Goal: Task Accomplishment & Management: Use online tool/utility

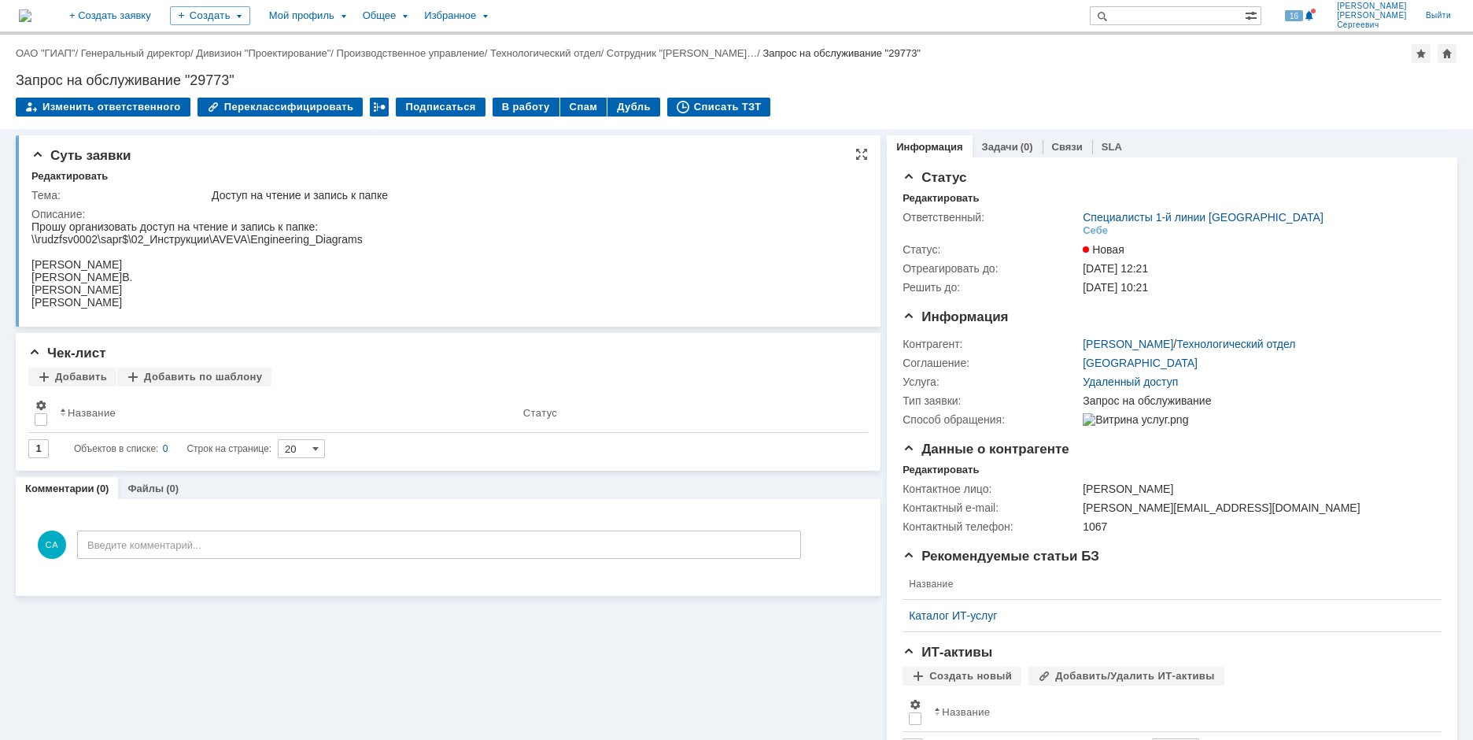
drag, startPoint x: 302, startPoint y: 435, endPoint x: 288, endPoint y: 240, distance: 195.7
click at [285, 239] on div "\\rudzfsv0002\sapr$\02_Инструкции\AVEVA\Engineering_Diagrams" at bounding box center [196, 239] width 331 height 13
drag, startPoint x: 368, startPoint y: 242, endPoint x: 30, endPoint y: 237, distance: 338.5
click at [31, 237] on html "Прошу организовать доступ на чтение и запись к папке: \\rudzfsv0002\sapr$\02_Ин…" at bounding box center [441, 264] width 821 height 88
click at [30, 238] on div "Суть заявки Редактировать Тема: Доступ на чтение и запись к папке Описание:" at bounding box center [448, 230] width 865 height 191
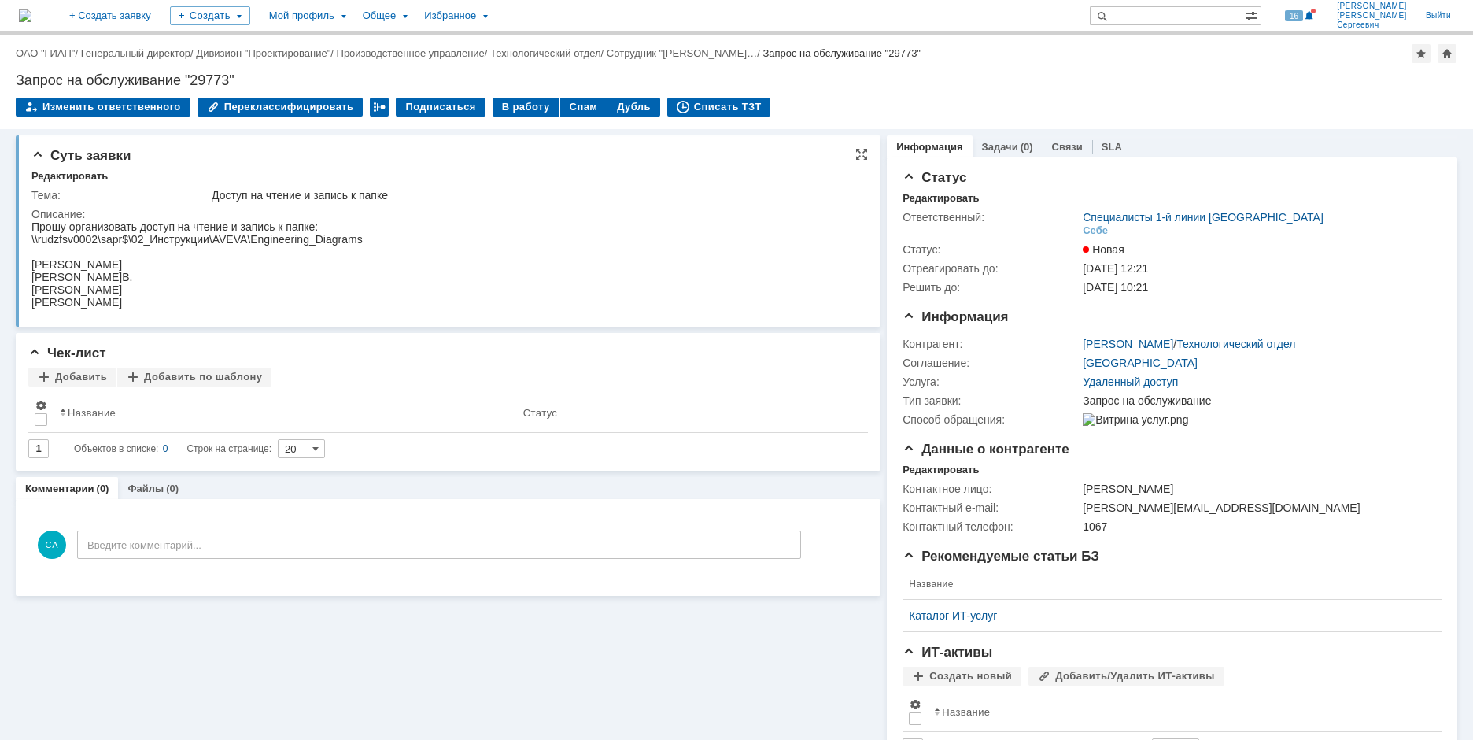
click at [37, 242] on div "\\rudzfsv0002\sapr$\02_Инструкции\AVEVA\Engineering_Diagrams" at bounding box center [196, 239] width 331 height 13
copy div "\\rudzfsv0002\sapr$\02_Инструкции\AVEVA\Engineering_Diagrams"
drag, startPoint x: 61, startPoint y: 459, endPoint x: 361, endPoint y: 237, distance: 373.1
click at [361, 237] on div "\\rudzfsv0002\sapr$\02_Инструкции\AVEVA\Engineering_Diagrams" at bounding box center [196, 239] width 331 height 13
click at [1174, 100] on div "Изменить ответственного Переклассифицировать Подписаться В работу Спам Дубль Сп…" at bounding box center [737, 114] width 1442 height 33
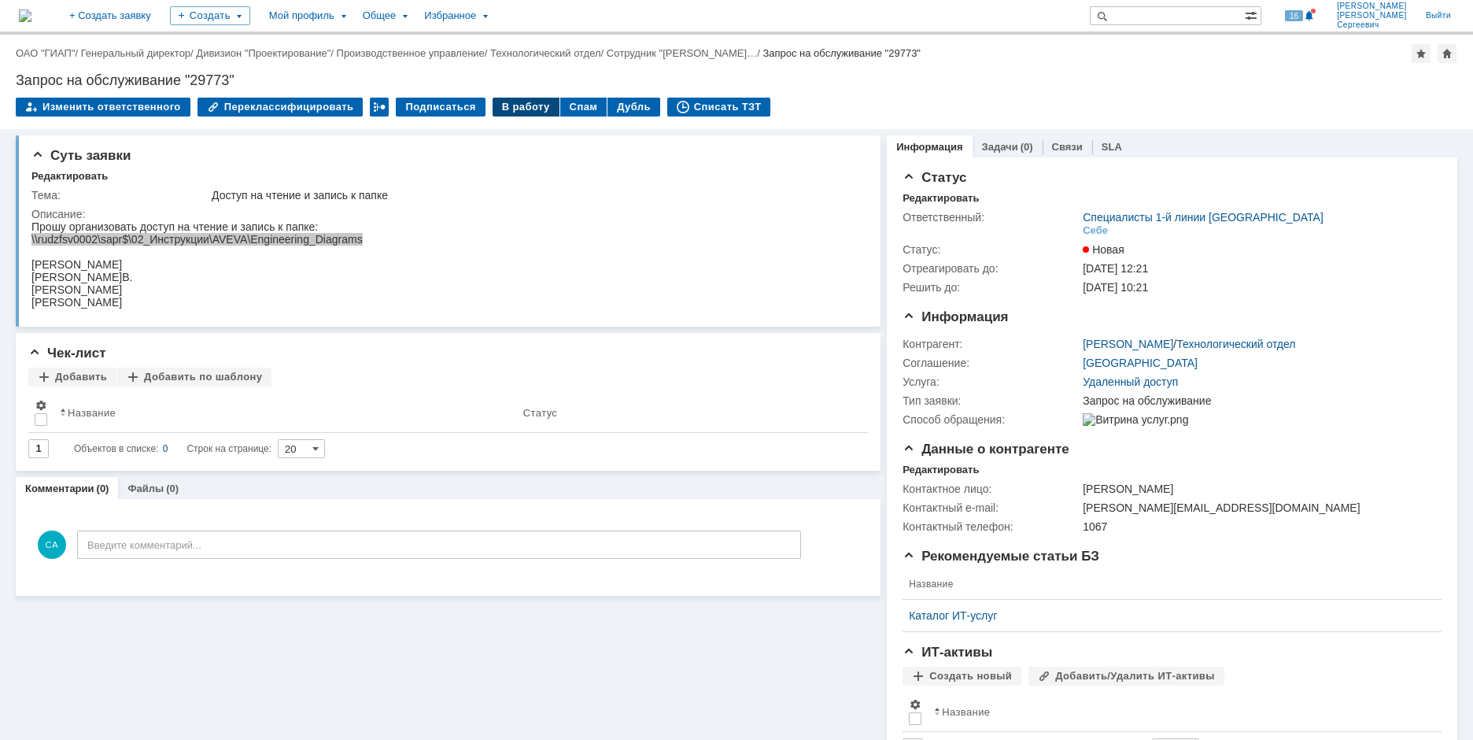
click at [499, 112] on div "В работу" at bounding box center [526, 107] width 67 height 19
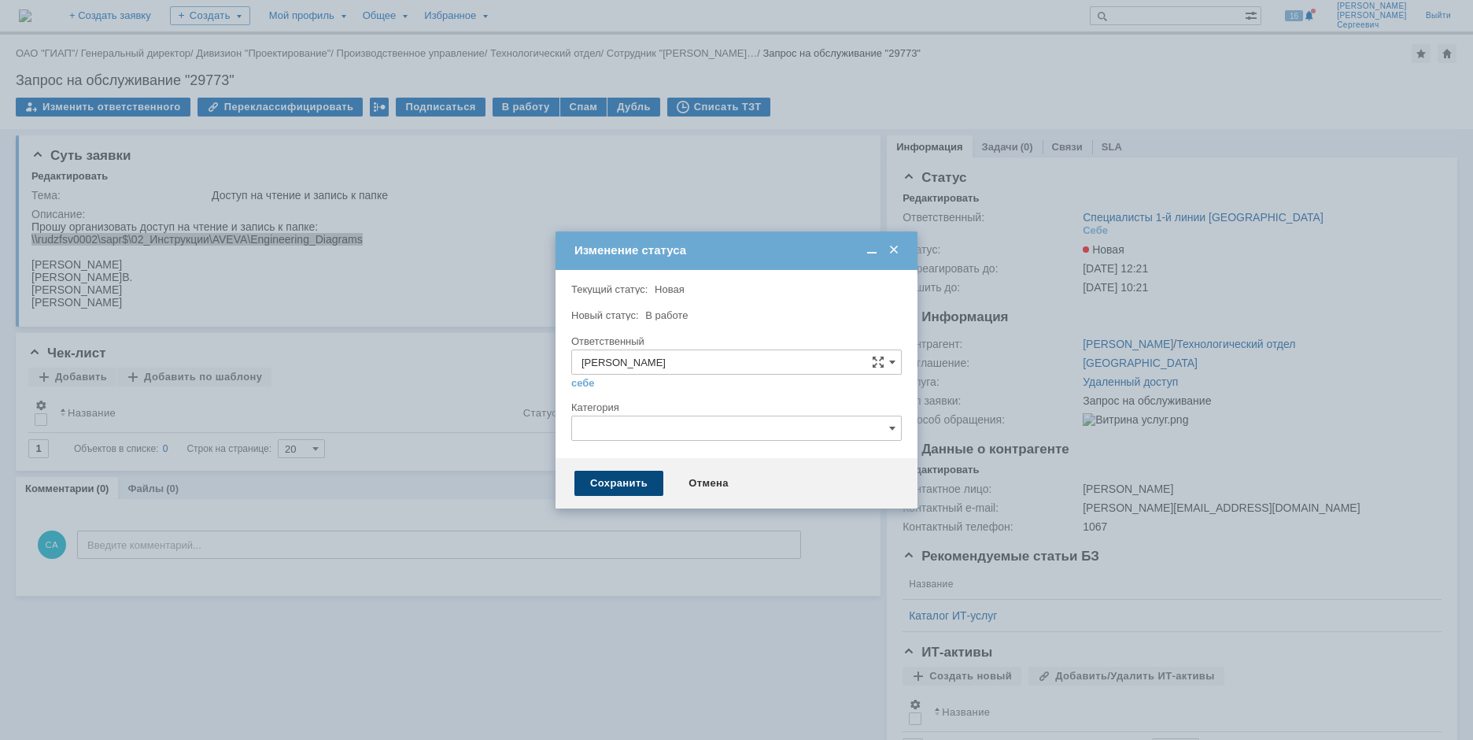
click at [601, 482] on div "Сохранить" at bounding box center [619, 483] width 89 height 25
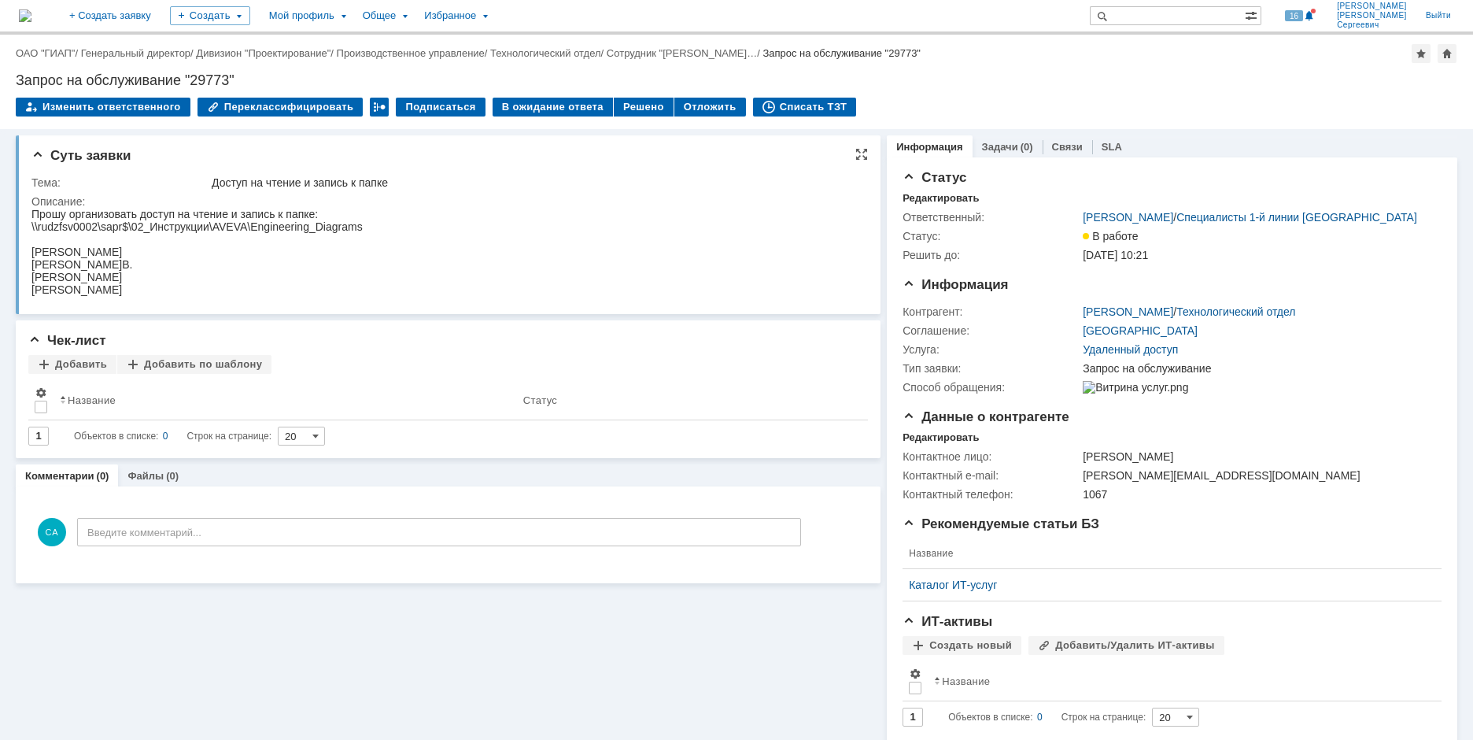
click at [148, 247] on div "Потягина О.В." at bounding box center [196, 252] width 331 height 13
click at [792, 112] on div "Списать ТЗТ" at bounding box center [805, 107] width 104 height 19
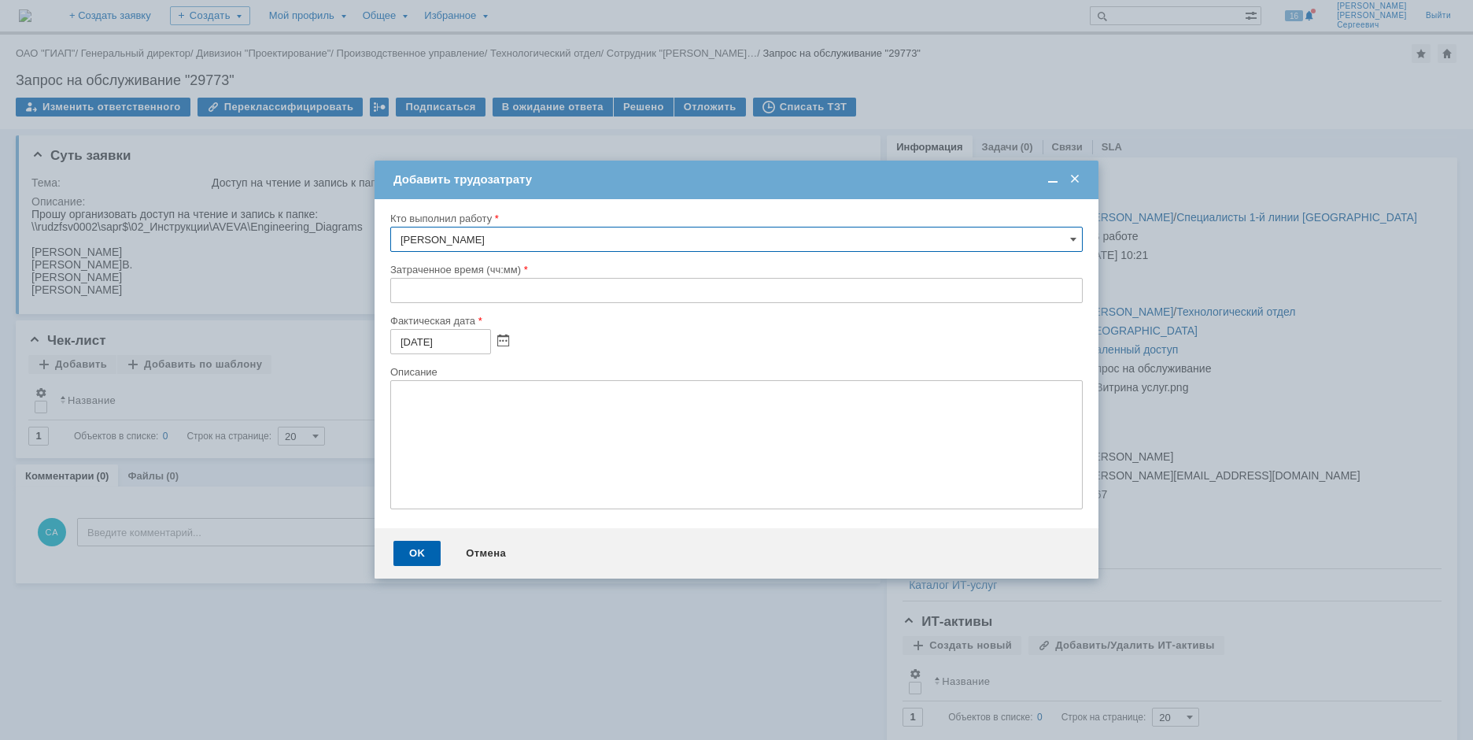
click at [400, 295] on input "text" at bounding box center [736, 290] width 693 height 25
type input "00:15"
click at [403, 551] on div "OK" at bounding box center [417, 553] width 47 height 25
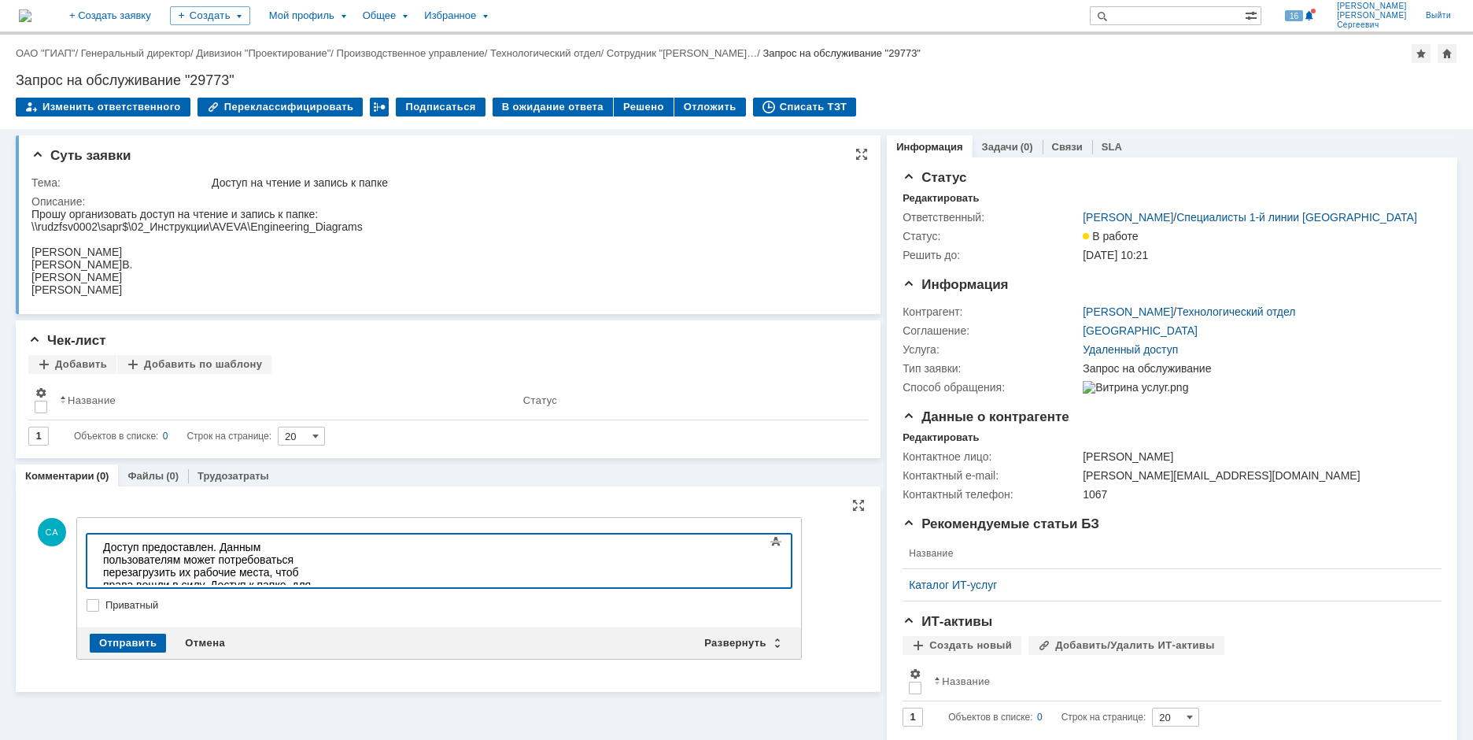
drag, startPoint x: 372, startPoint y: 227, endPoint x: 51, endPoint y: 227, distance: 321.1
click at [52, 225] on html "Прошу организовать доступ на чтение и запись к папке: \\rudzfsv0002\sapr$\02_Ин…" at bounding box center [441, 252] width 821 height 88
click at [29, 227] on div "Суть заявки Тема: Доступ на чтение и запись к папке Описание:" at bounding box center [448, 224] width 865 height 179
click at [34, 227] on div "\\rudzfsv0002\sapr$\02_Инструкции\AVEVA\Engineering_Diagrams" at bounding box center [196, 226] width 331 height 13
drag, startPoint x: 34, startPoint y: 227, endPoint x: 374, endPoint y: 219, distance: 340.1
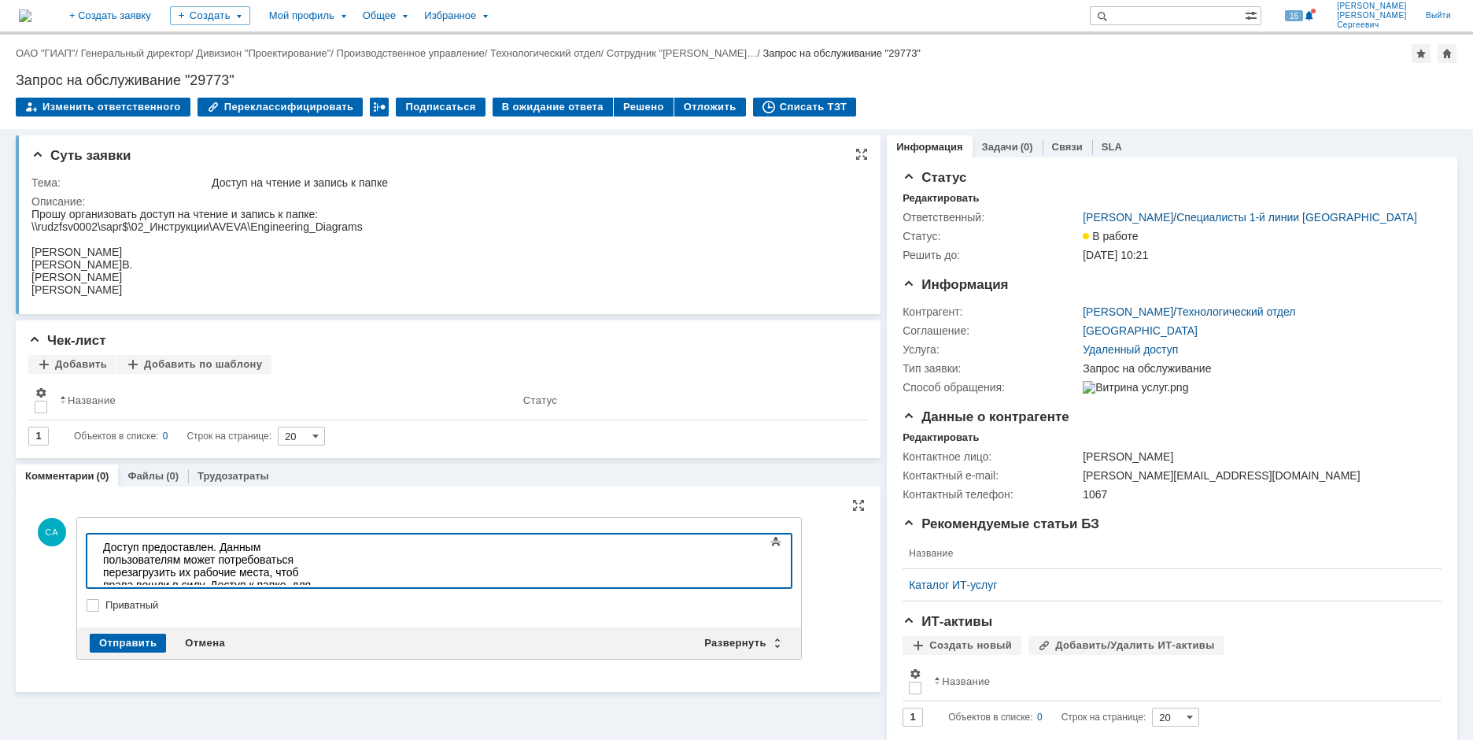
click at [374, 219] on html "Прошу организовать доступ на чтение и запись к папке: \\rudzfsv0002\sapr$\02_Ин…" at bounding box center [441, 252] width 821 height 88
click at [371, 226] on html "Прошу организовать доступ на чтение и запись к папке: \\rudzfsv0002\sapr$\02_Ин…" at bounding box center [441, 252] width 821 height 88
drag, startPoint x: 361, startPoint y: 226, endPoint x: 32, endPoint y: 230, distance: 329.0
click at [32, 230] on div "\\rudzfsv0002\sapr$\02_Инструкции\AVEVA\Engineering_Diagrams" at bounding box center [196, 226] width 331 height 13
copy div "\\rudzfsv0002\sapr$\02_Инструкции\AVEVA\Engineering_Diagrams"
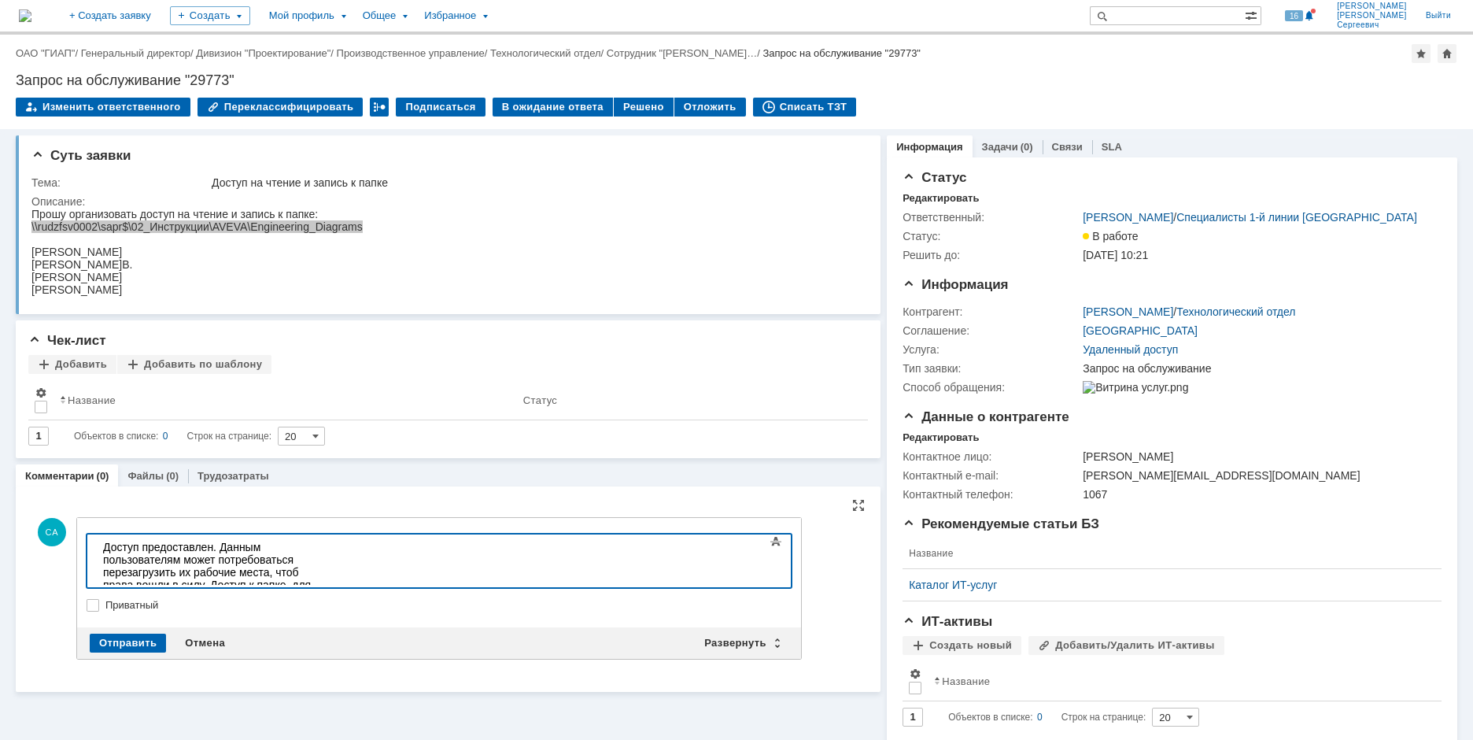
click at [179, 629] on div at bounding box center [215, 635] width 224 height 13
click at [166, 629] on span "\\rudzfsv0002\sapr$\02_Инструкции\AVEVA\Engineering_Diagrams" at bounding box center [212, 641] width 219 height 25
click at [168, 629] on span "\\rudzfsv0002\sapr$\02_Инструкции\AVEVA\Engineering_Diagrams" at bounding box center [212, 641] width 219 height 25
click at [327, 629] on div "\\rudzfsv0002.giap-dz.local\sapr$\02_Инструкции\AVEVA\Engineering_Diagrams" at bounding box center [215, 648] width 224 height 38
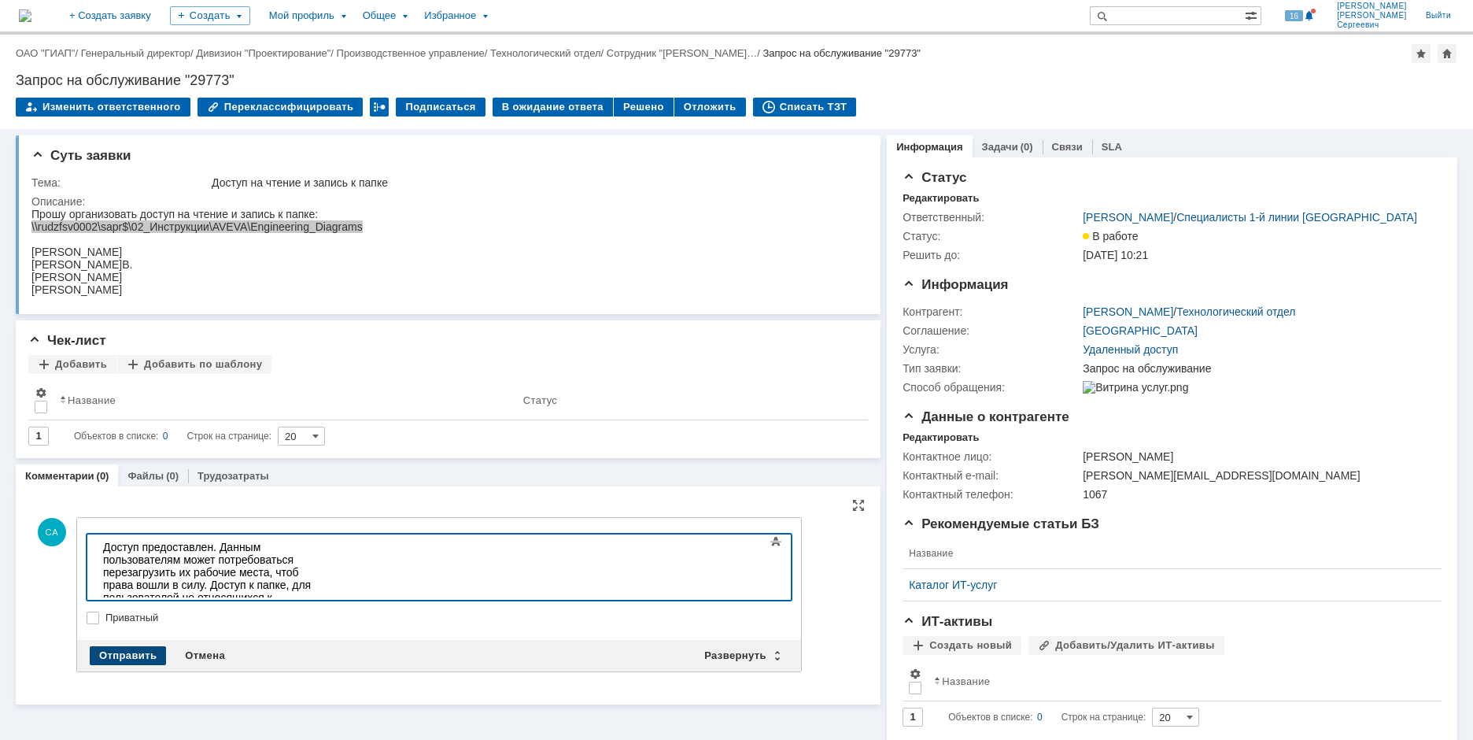
click at [105, 661] on div "Отправить" at bounding box center [128, 655] width 76 height 19
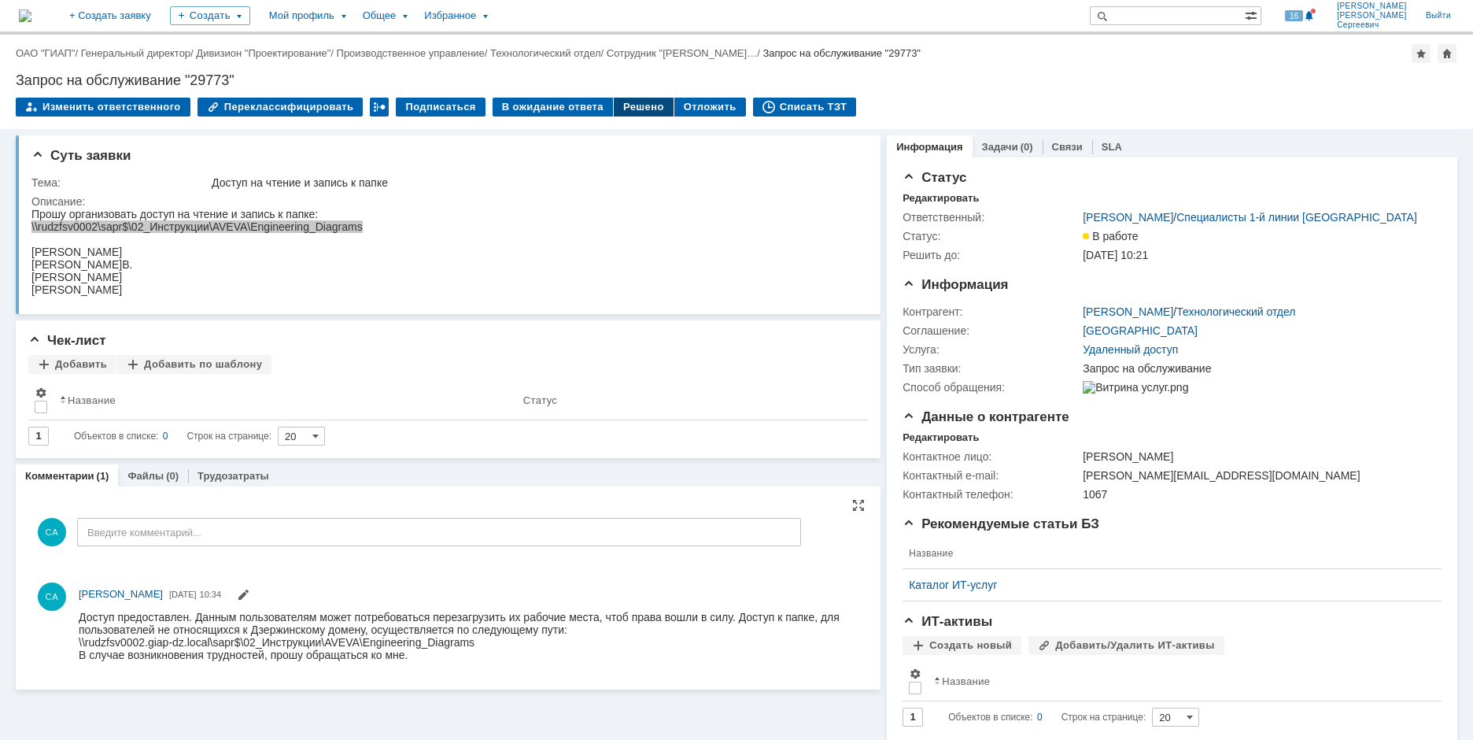
click at [641, 109] on div "Решено" at bounding box center [644, 107] width 60 height 19
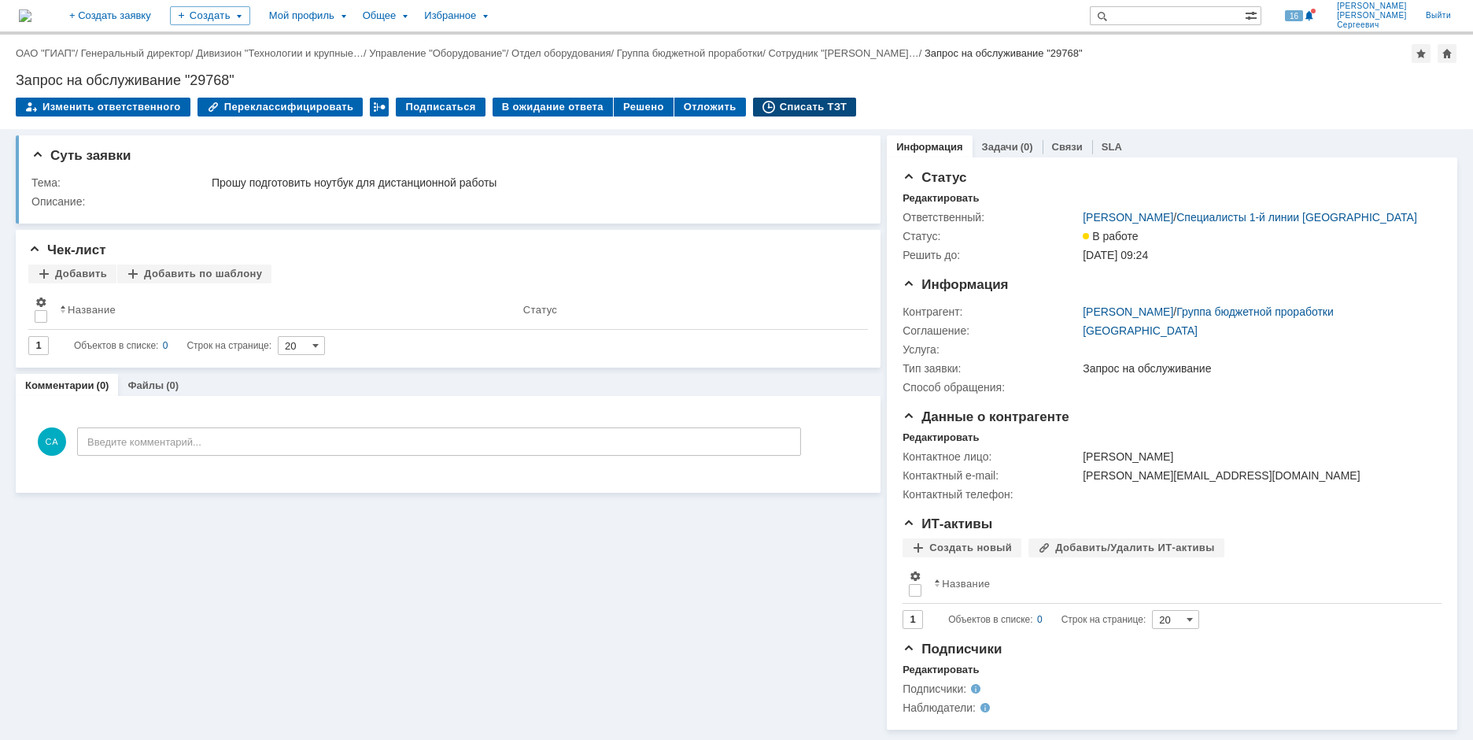
click at [785, 112] on div "Списать ТЗТ" at bounding box center [805, 107] width 104 height 19
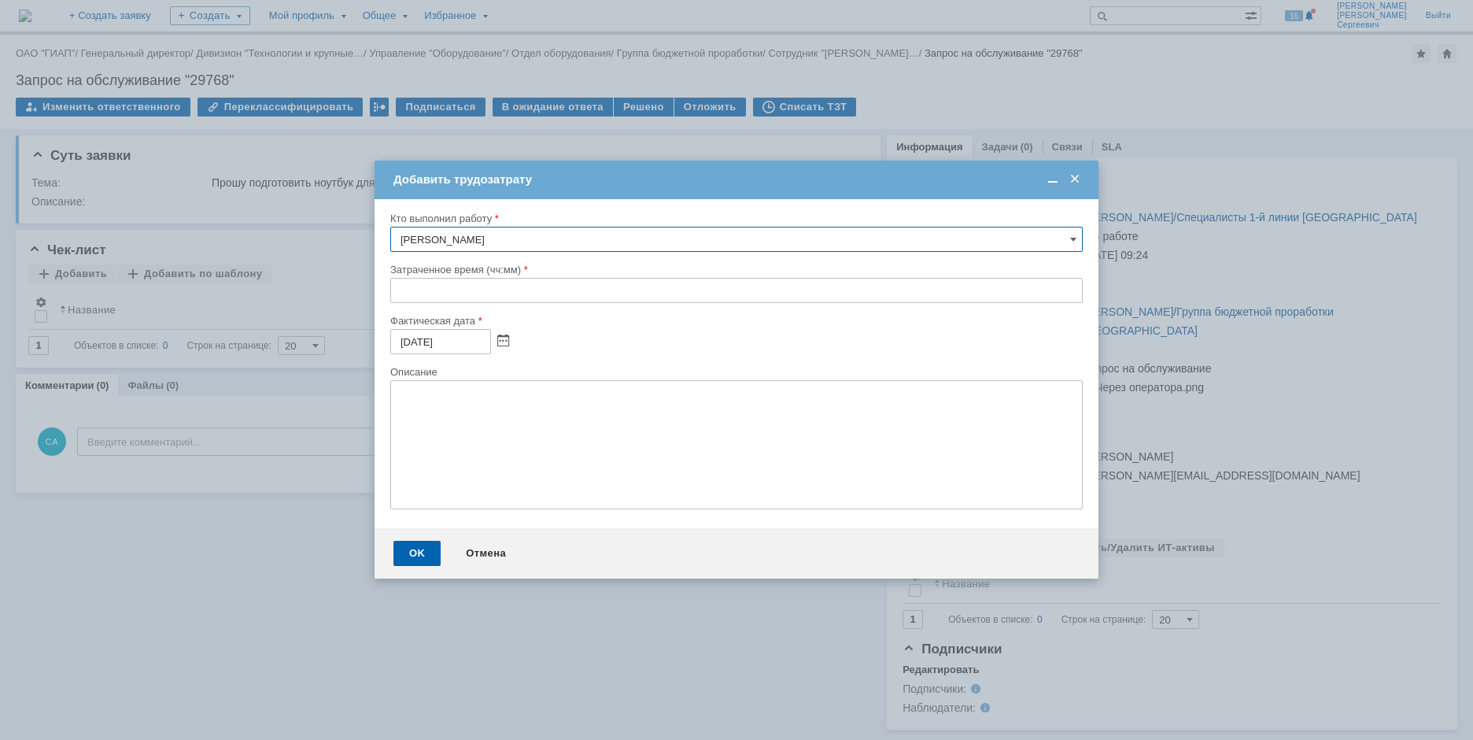
click at [399, 294] on input "text" at bounding box center [736, 290] width 693 height 25
type input "02:00"
drag, startPoint x: 405, startPoint y: 558, endPoint x: 393, endPoint y: 556, distance: 12.0
click at [403, 558] on div "OK" at bounding box center [417, 553] width 47 height 25
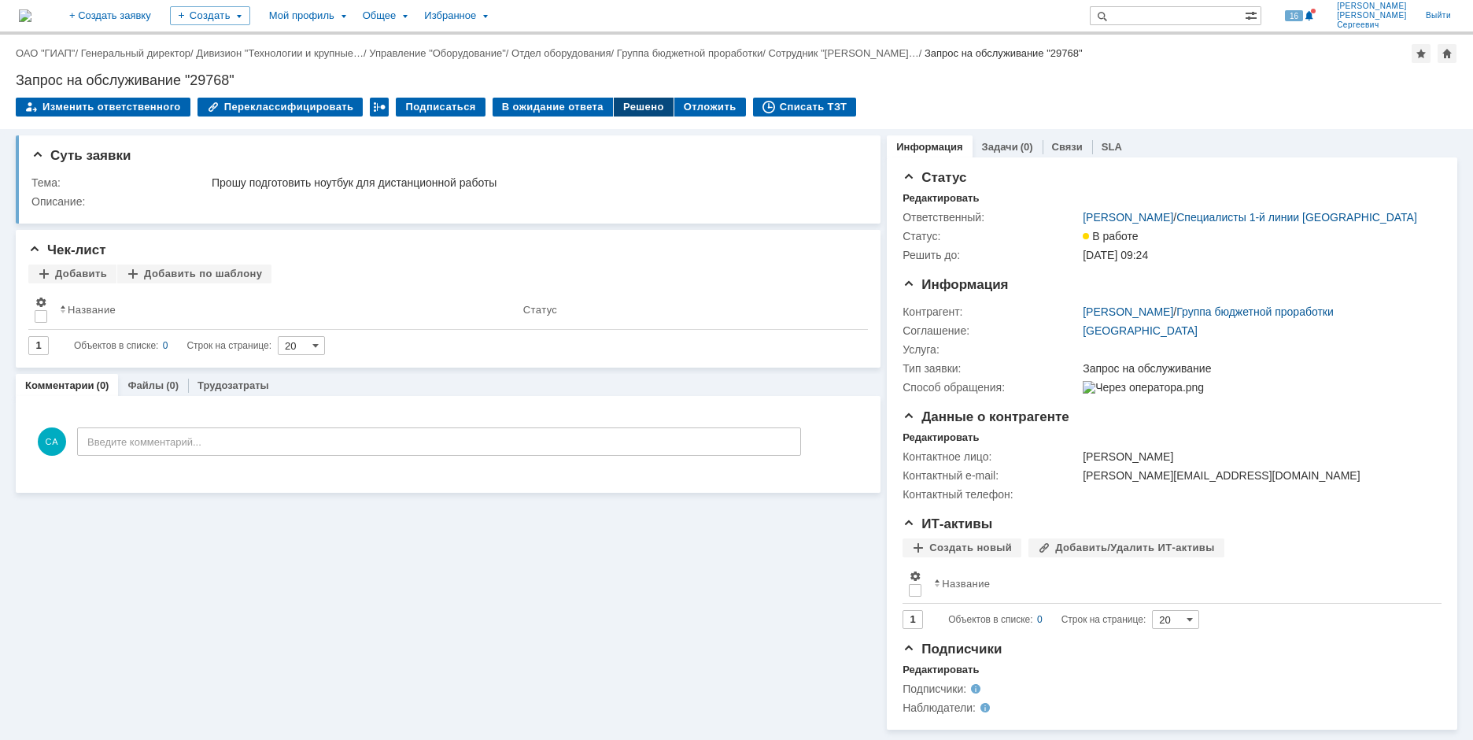
click at [616, 109] on div "Решено" at bounding box center [644, 107] width 60 height 19
